Goal: Information Seeking & Learning: Check status

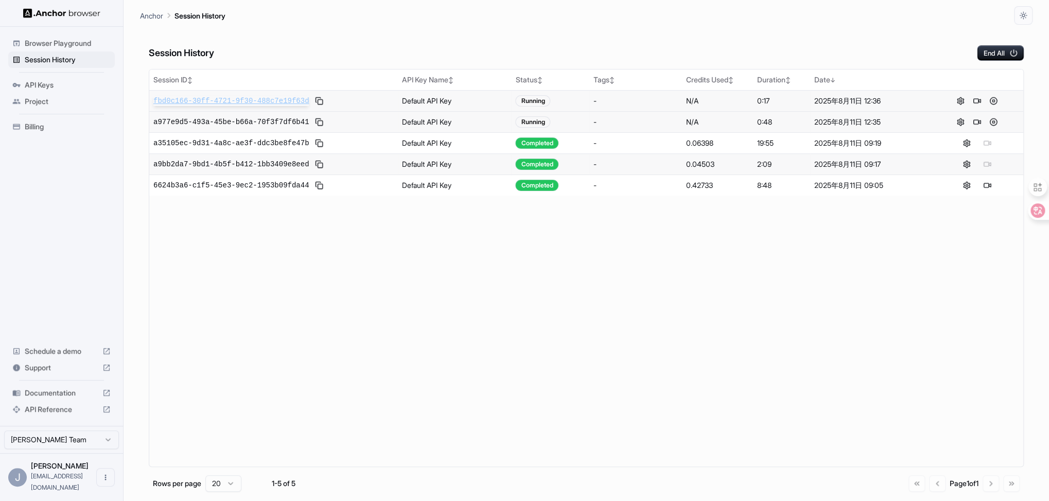
click at [261, 101] on span "fbd0c166-30ff-4721-9f30-488c7e19f63d" at bounding box center [230, 101] width 155 height 10
click at [82, 41] on span "Browser Playground" at bounding box center [68, 43] width 86 height 10
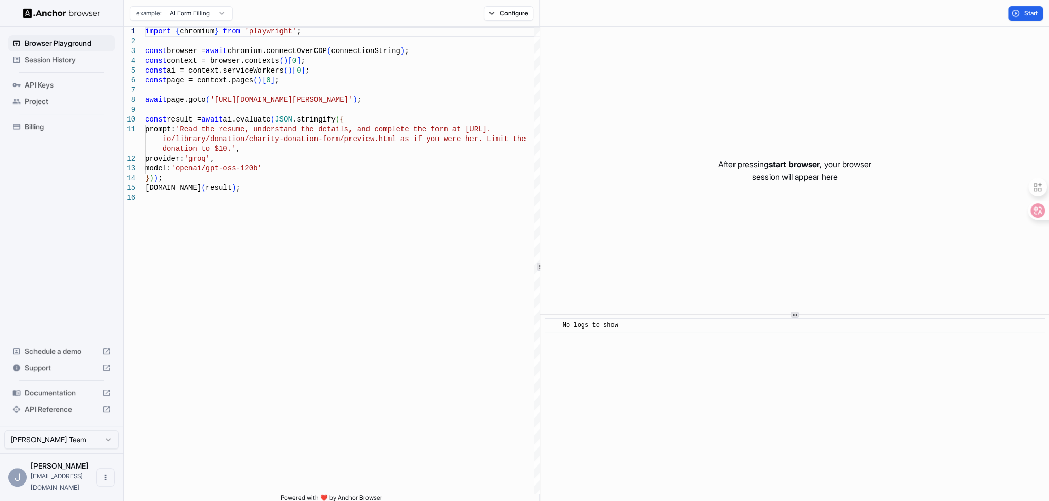
click at [206, 12] on html "Browser Playground Session History API Keys Project Billing Schedule a demo Sup…" at bounding box center [524, 250] width 1049 height 501
click at [38, 230] on html "Browser Playground Session History API Keys Project Billing Schedule a demo Sup…" at bounding box center [524, 250] width 1049 height 501
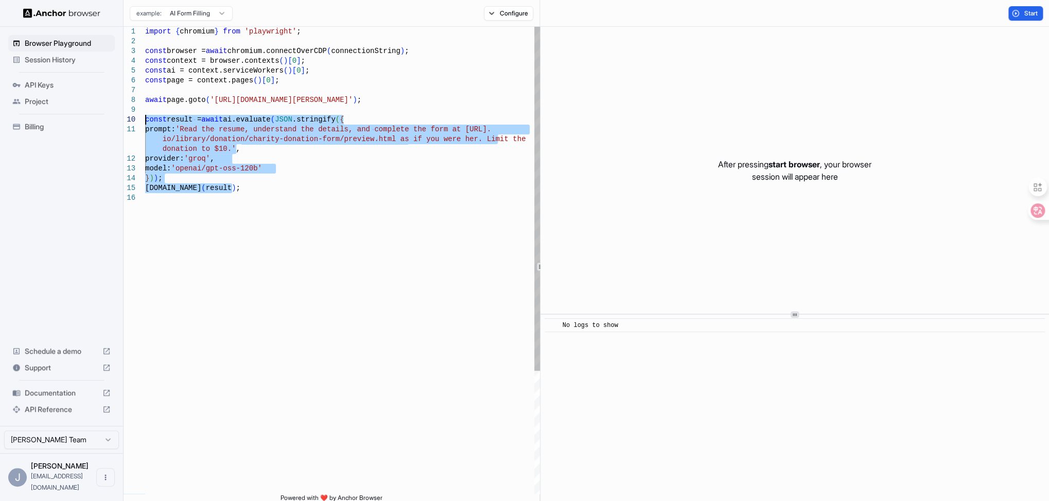
drag, startPoint x: 254, startPoint y: 195, endPoint x: 146, endPoint y: 120, distance: 130.9
click at [146, 120] on div "import { chromium } from 'playwright' ; const browser = await chromium.connectO…" at bounding box center [343, 343] width 396 height 633
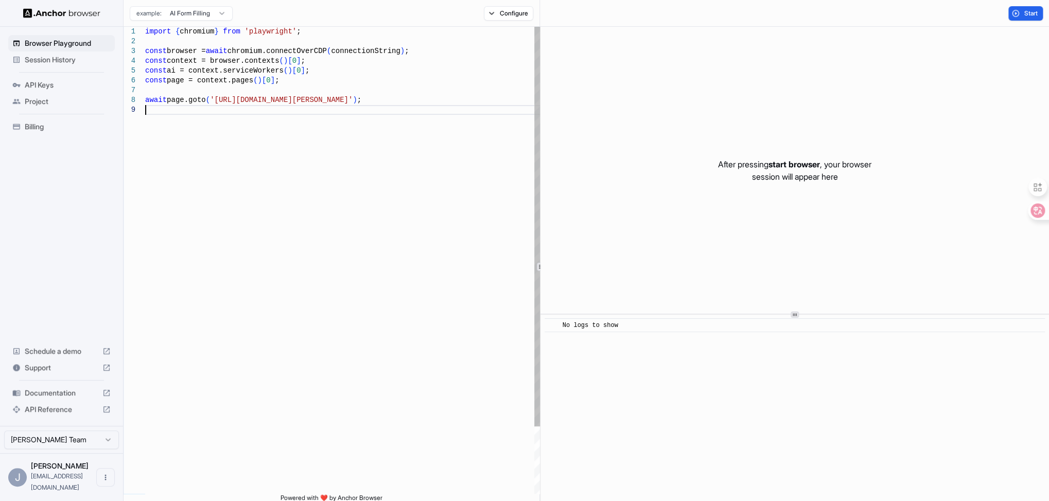
type textarea "**********"
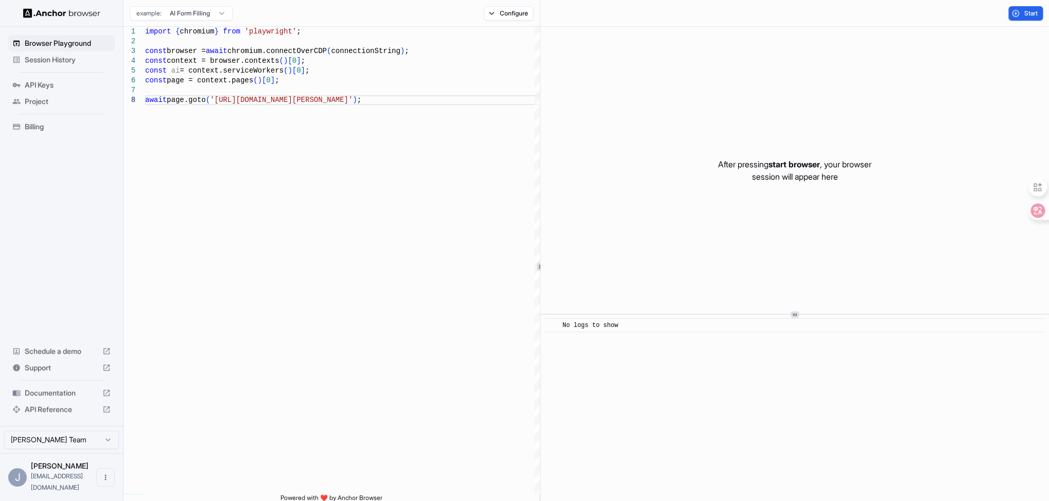
click at [43, 470] on span "[PERSON_NAME]" at bounding box center [60, 465] width 58 height 9
click at [16, 485] on div "J" at bounding box center [17, 477] width 19 height 19
click at [38, 125] on span "Billing" at bounding box center [68, 126] width 86 height 10
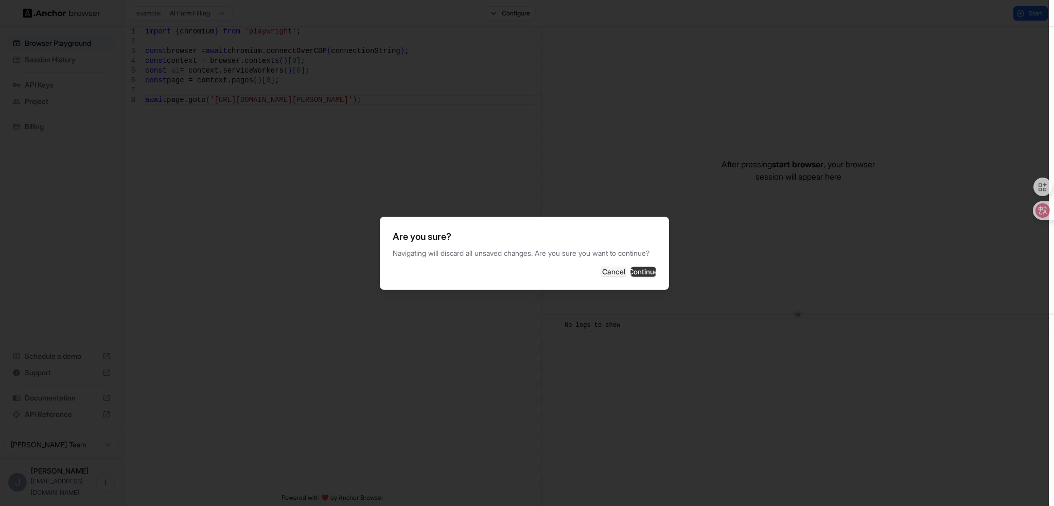
click at [634, 277] on button "Continue" at bounding box center [643, 272] width 26 height 10
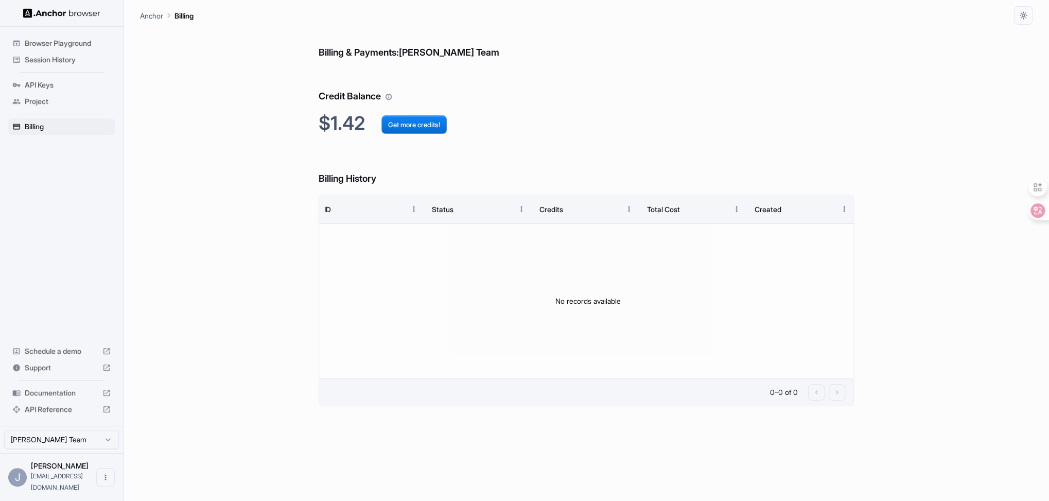
click at [46, 45] on span "Browser Playground" at bounding box center [68, 43] width 86 height 10
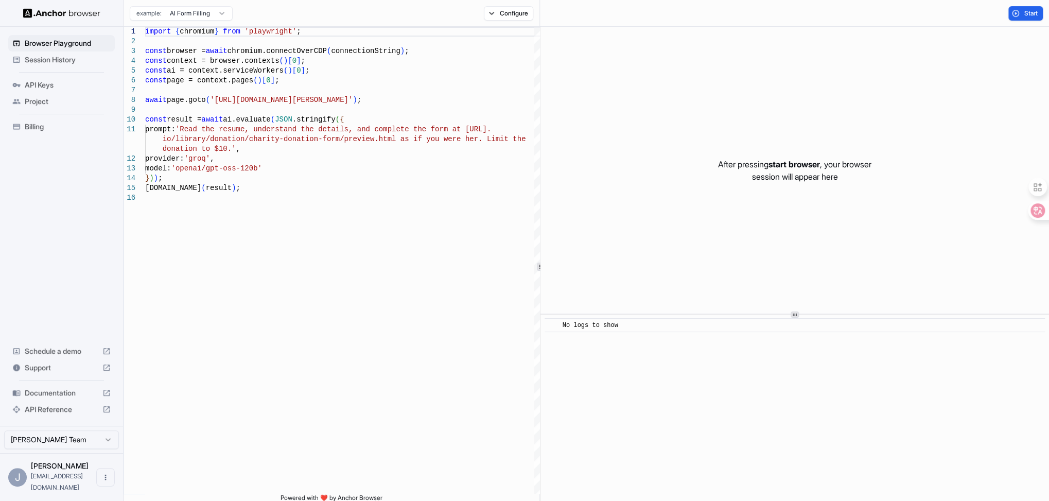
click at [47, 59] on span "Session History" at bounding box center [68, 60] width 86 height 10
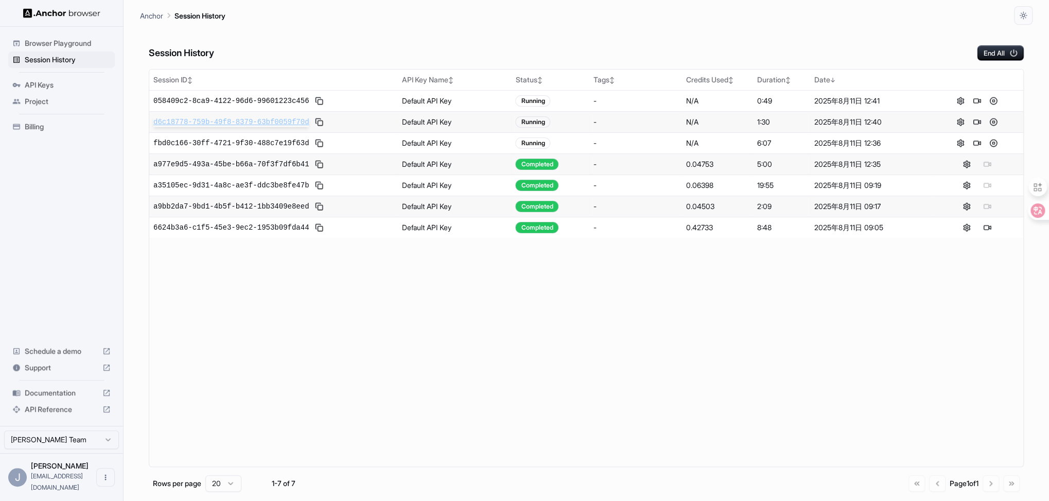
click at [241, 120] on span "d6c18778-759b-49f8-8379-63bf0059f70d" at bounding box center [230, 122] width 155 height 10
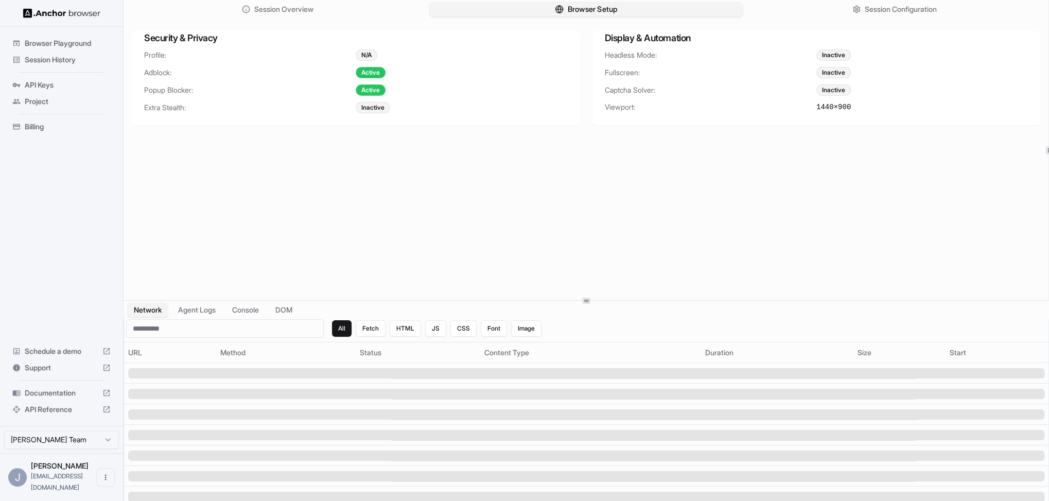
click at [599, 10] on span "Browser Setup" at bounding box center [592, 9] width 50 height 11
click at [313, 10] on span "Session Overview" at bounding box center [284, 9] width 61 height 11
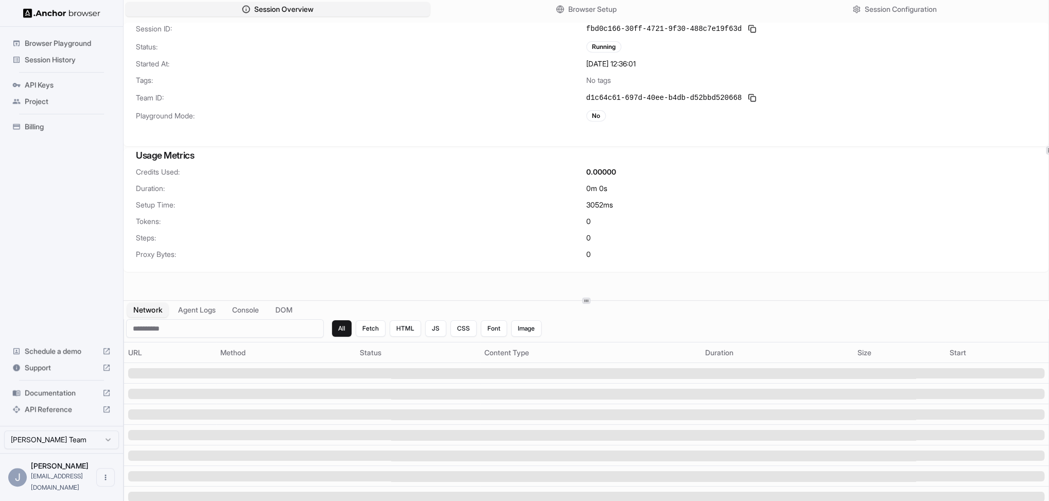
click at [149, 317] on button "Network" at bounding box center [147, 310] width 41 height 15
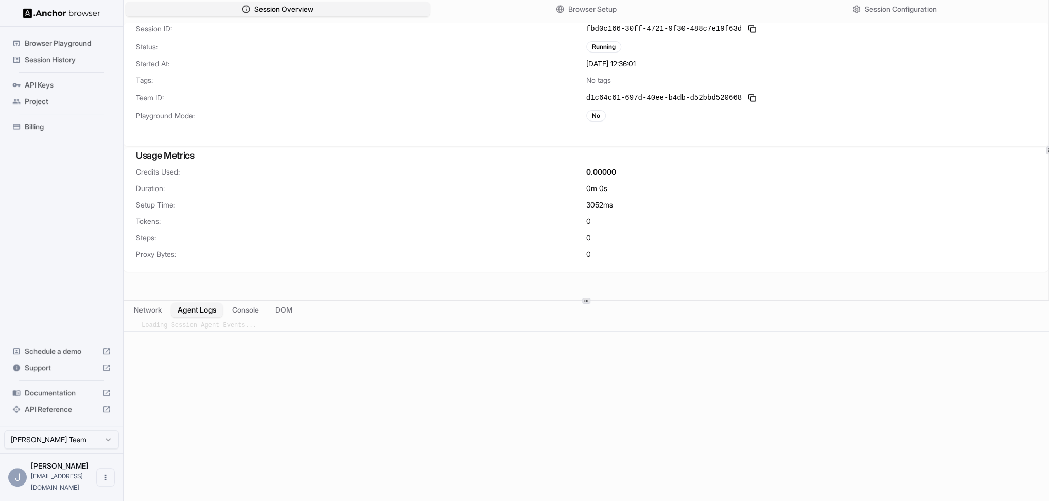
click at [192, 314] on button "Agent Logs" at bounding box center [196, 310] width 51 height 15
click at [148, 311] on button "Network" at bounding box center [147, 310] width 41 height 15
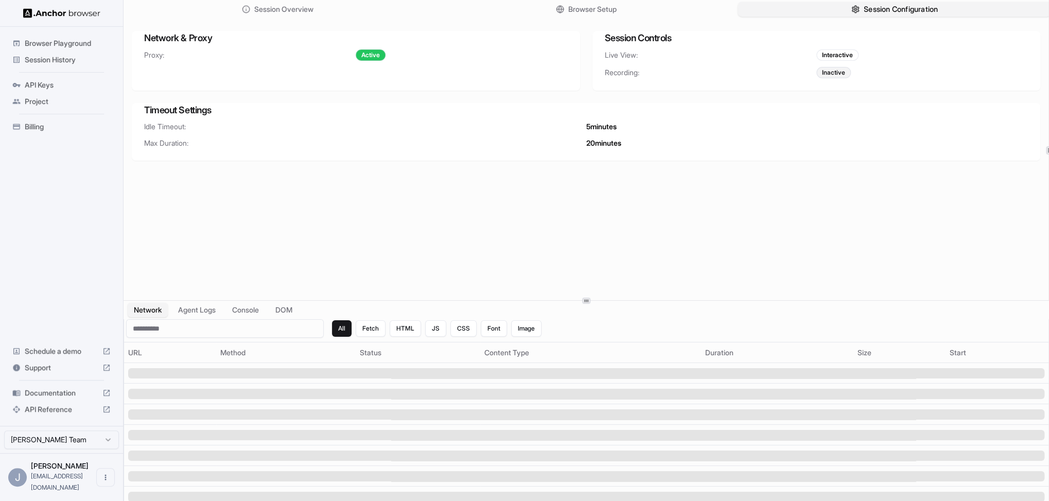
click at [881, 12] on span "Session Configuration" at bounding box center [900, 9] width 74 height 11
click at [276, 13] on span "Session Overview" at bounding box center [284, 9] width 61 height 11
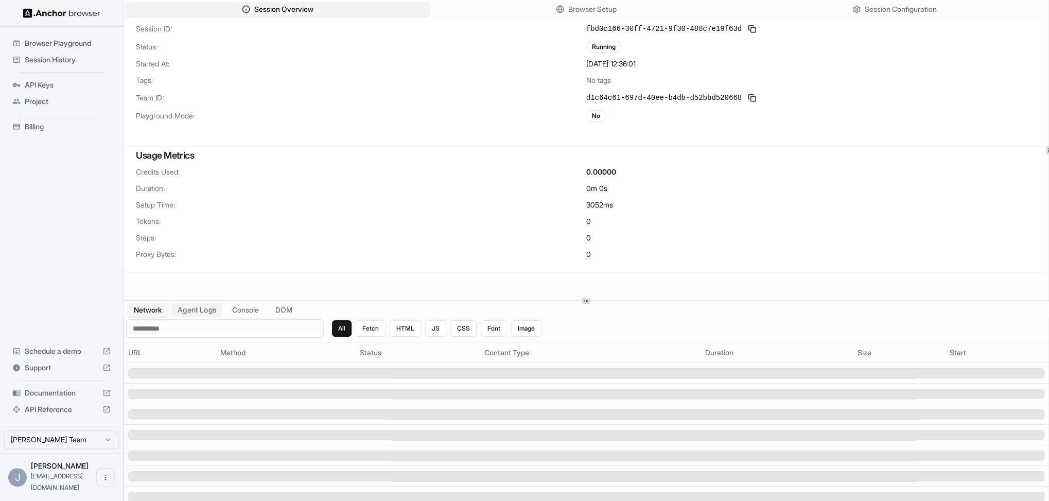
click at [191, 310] on button "Agent Logs" at bounding box center [196, 310] width 51 height 15
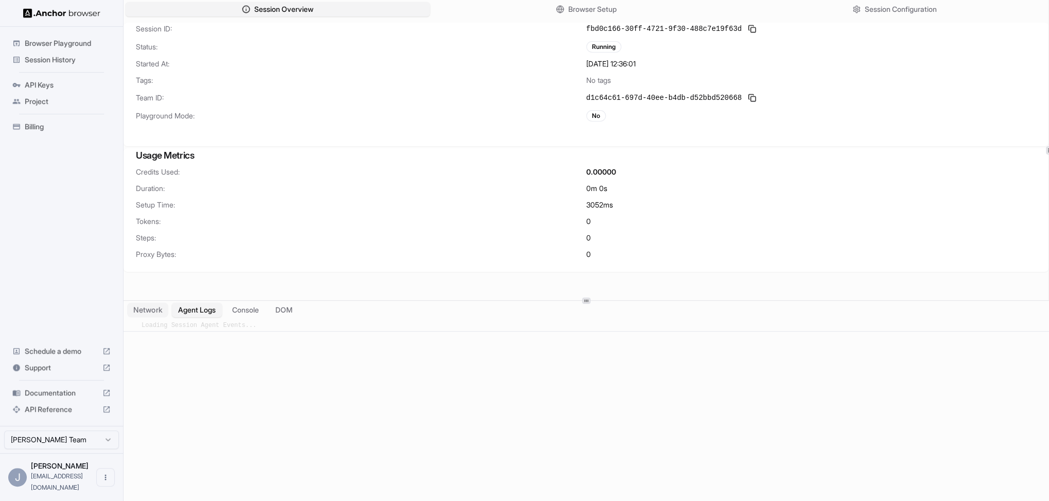
click at [155, 312] on button "Network" at bounding box center [147, 310] width 41 height 15
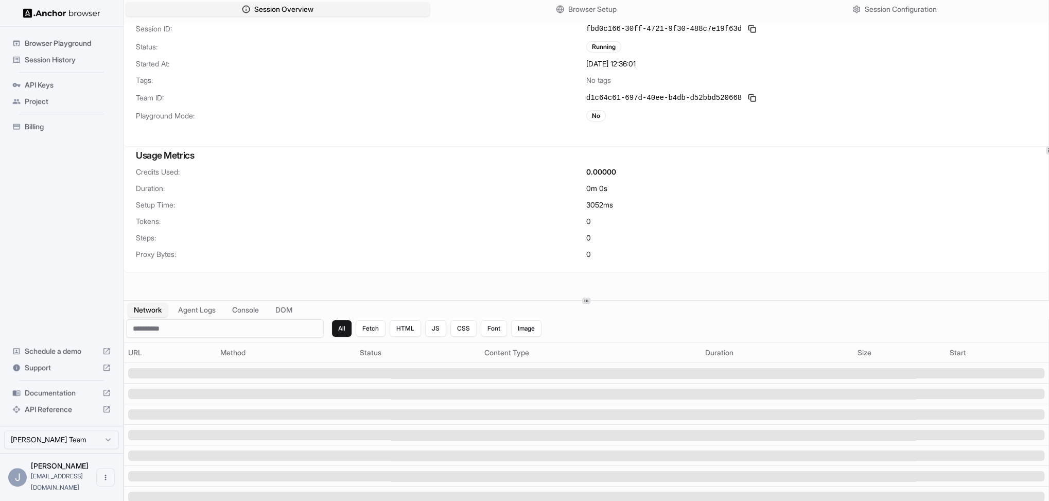
click at [42, 56] on span "Session History" at bounding box center [68, 60] width 86 height 10
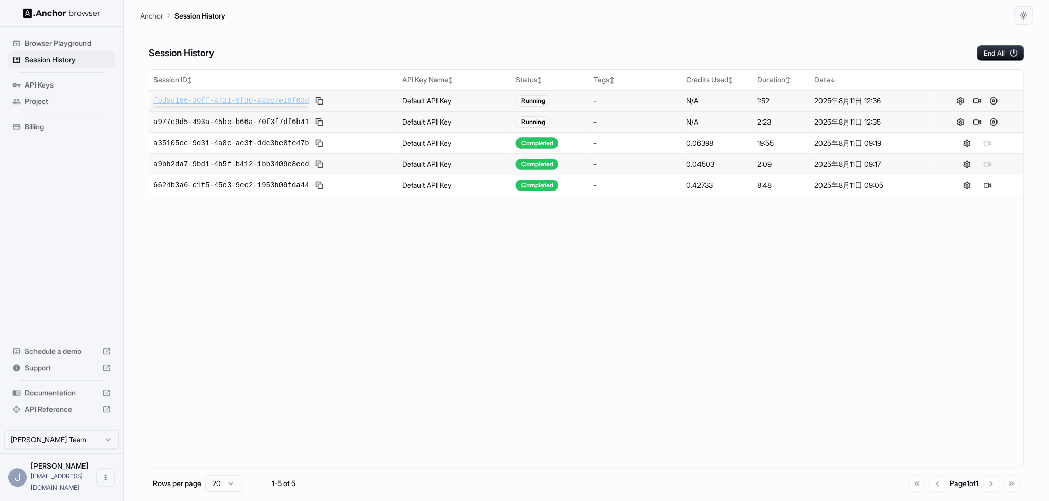
click at [217, 100] on span "fbd0c166-30ff-4721-9f30-488c7e19f63d" at bounding box center [230, 101] width 155 height 10
click at [44, 85] on span "API Keys" at bounding box center [68, 85] width 86 height 10
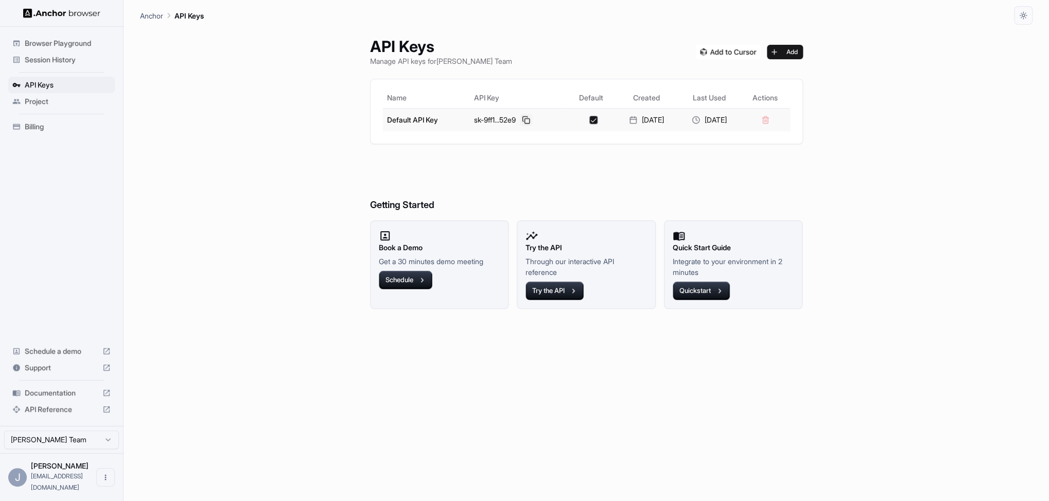
click at [525, 120] on button at bounding box center [526, 120] width 12 height 12
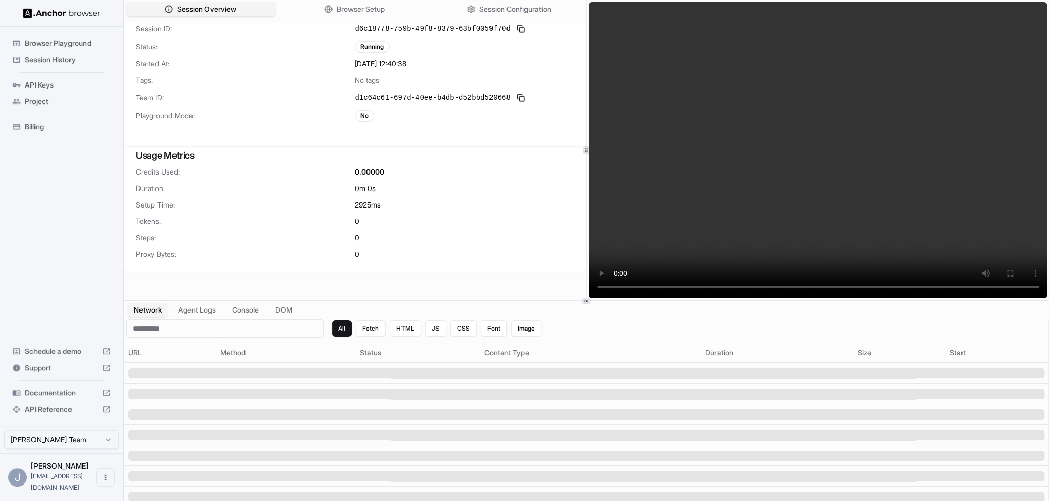
click at [51, 57] on span "Session History" at bounding box center [68, 60] width 86 height 10
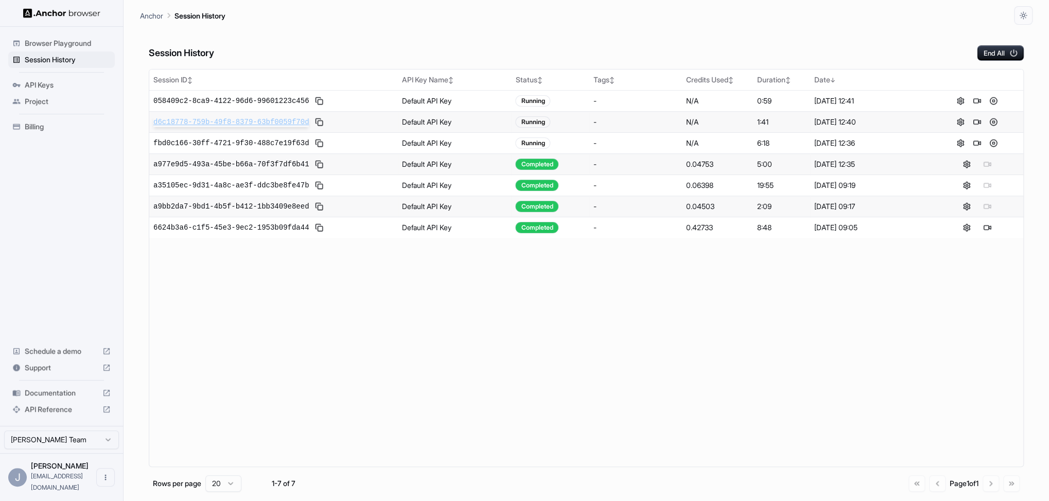
click at [257, 122] on span "d6c18778-759b-49f8-8379-63bf0059f70d" at bounding box center [230, 122] width 155 height 10
